Goal: Task Accomplishment & Management: Manage account settings

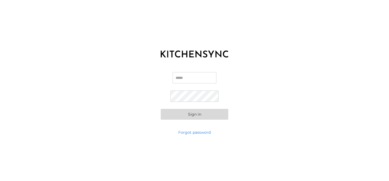
type input "**********"
click at [186, 114] on button "Sign in" at bounding box center [195, 114] width 68 height 11
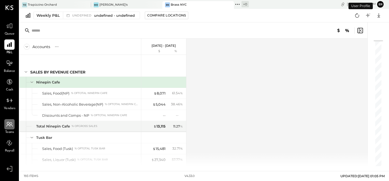
click at [10, 128] on div at bounding box center [9, 124] width 10 height 10
click at [11, 145] on icon at bounding box center [9, 142] width 7 height 7
click at [13, 140] on div at bounding box center [9, 143] width 10 height 10
click at [11, 157] on ul "Queue P&L Balance Cash Vendors Teams Payroll" at bounding box center [9, 93] width 18 height 144
click at [11, 144] on icon at bounding box center [9, 142] width 7 height 7
